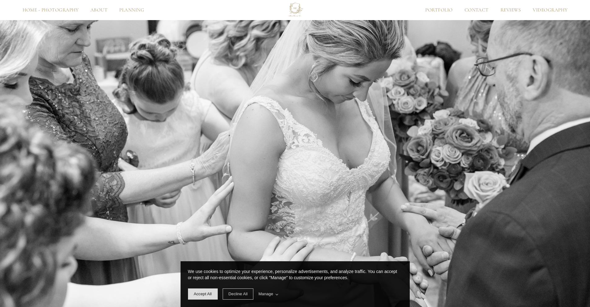
scroll to position [2869, 0]
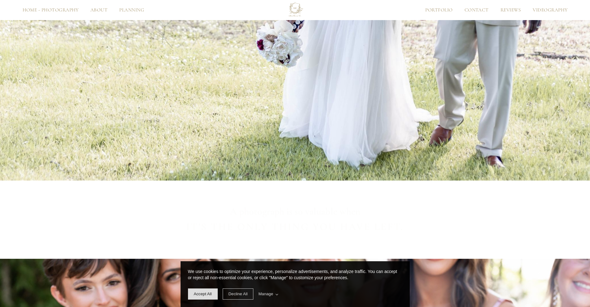
scroll to position [853, 0]
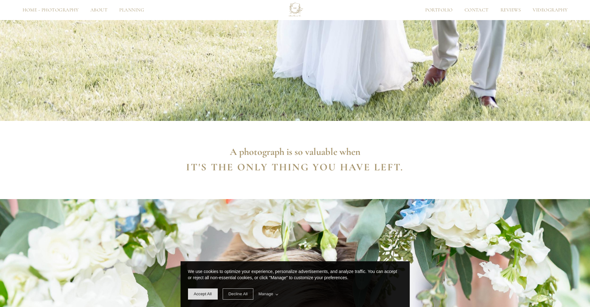
scroll to position [877, 0]
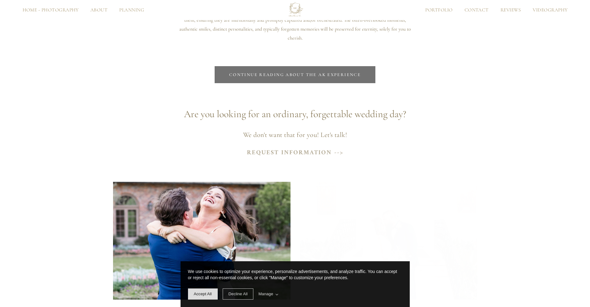
scroll to position [2458, 0]
